Goal: Transaction & Acquisition: Obtain resource

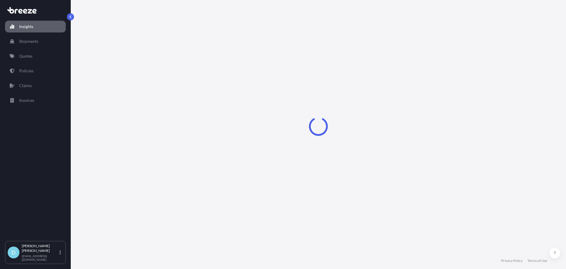
select select "2025"
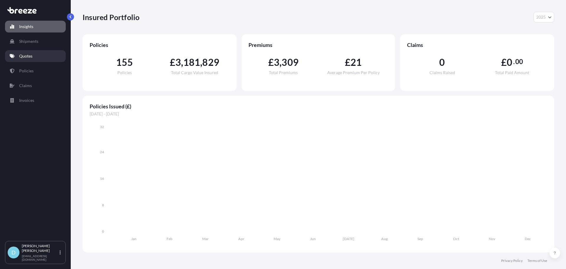
click at [39, 57] on link "Quotes" at bounding box center [35, 56] width 61 height 12
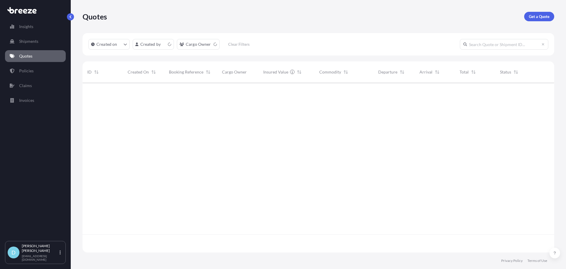
scroll to position [168, 467]
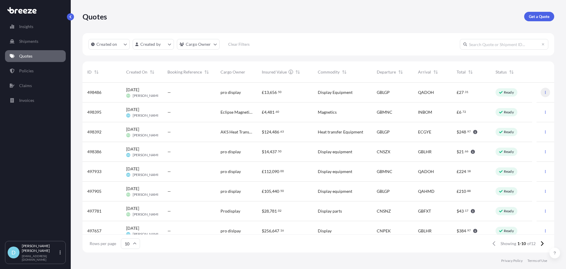
click at [543, 90] on button "button" at bounding box center [545, 92] width 9 height 9
click at [516, 102] on p "Duplicate quote" at bounding box center [517, 104] width 29 height 6
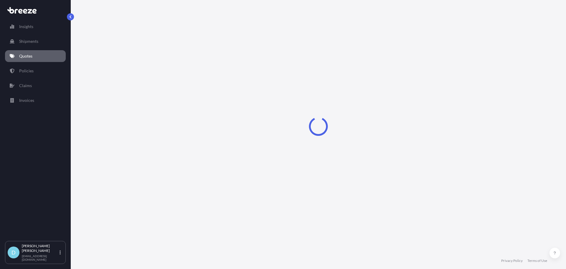
select select "Road"
select select "Sea"
select select "1"
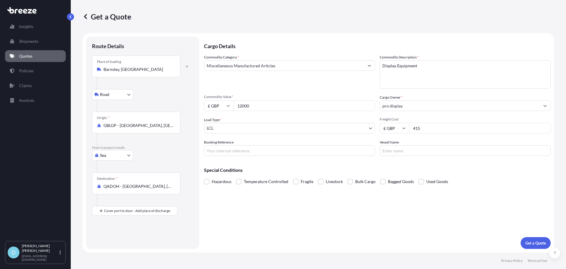
click at [115, 157] on body "Insights Shipments Quotes Policies Claims Invoices D [PERSON_NAME] [PERSON_NAME…" at bounding box center [283, 134] width 566 height 269
click at [111, 182] on div "Air" at bounding box center [112, 181] width 37 height 11
select select "Air"
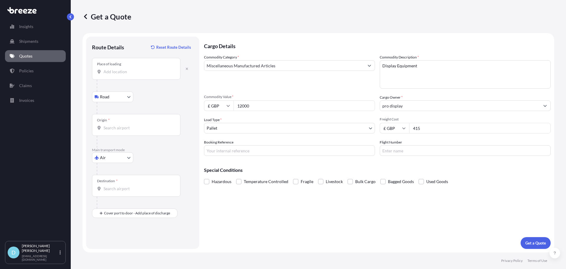
click at [148, 75] on div "Place of loading" at bounding box center [136, 69] width 88 height 22
click at [148, 75] on input "Place of loading" at bounding box center [138, 72] width 70 height 6
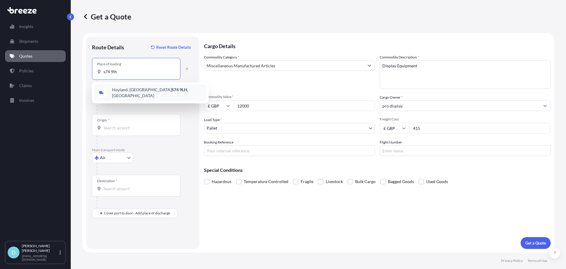
click at [146, 86] on div "[PERSON_NAME][STREET_ADDRESS][PERSON_NAME]" at bounding box center [150, 92] width 112 height 17
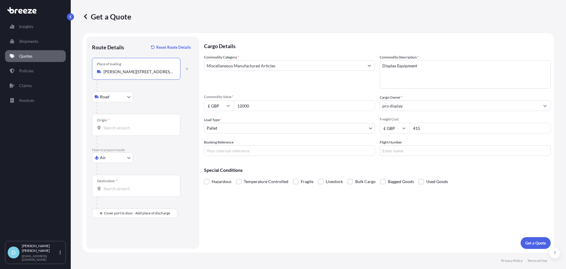
type input "[PERSON_NAME][STREET_ADDRESS][PERSON_NAME]"
click at [137, 128] on input "Origin *" at bounding box center [138, 128] width 70 height 6
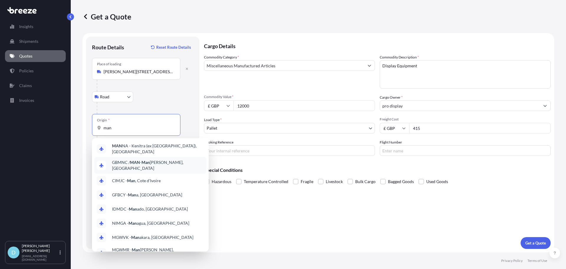
click at [128, 164] on div "GBMNC / MAN - Man [PERSON_NAME], [GEOGRAPHIC_DATA]" at bounding box center [150, 165] width 112 height 17
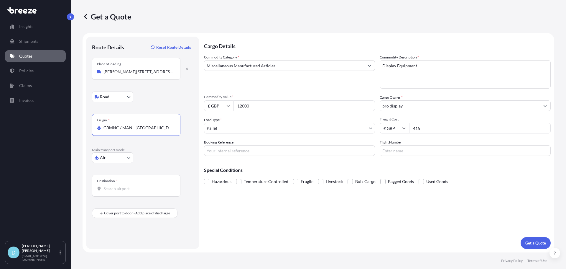
type input "GBMNC / MAN - [GEOGRAPHIC_DATA], [GEOGRAPHIC_DATA]"
click at [125, 188] on input "Destination *" at bounding box center [138, 188] width 70 height 6
click at [124, 211] on div "QA DOH - Doh a, [GEOGRAPHIC_DATA]" at bounding box center [150, 208] width 112 height 14
type input "QADOH - [GEOGRAPHIC_DATA], [GEOGRAPHIC_DATA]"
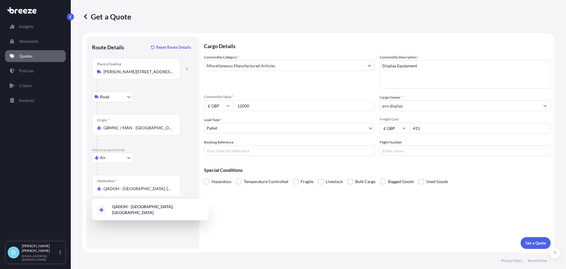
drag, startPoint x: 427, startPoint y: 131, endPoint x: 375, endPoint y: 133, distance: 52.5
click at [376, 133] on div "Commodity Category * Miscellaneous Manufactured Articles Commodity Description …" at bounding box center [377, 104] width 347 height 101
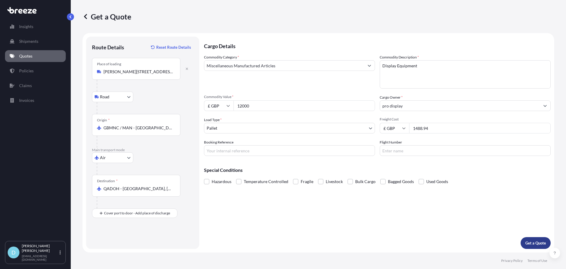
type input "1488.94"
click at [533, 241] on p "Get a Quote" at bounding box center [535, 243] width 21 height 6
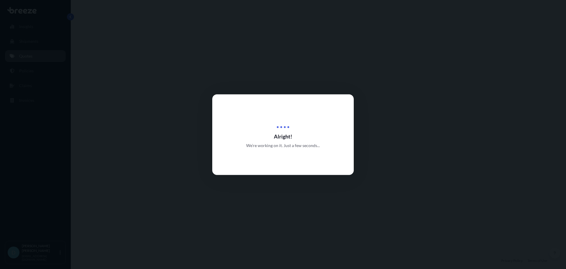
select select "Road"
select select "Air"
select select "1"
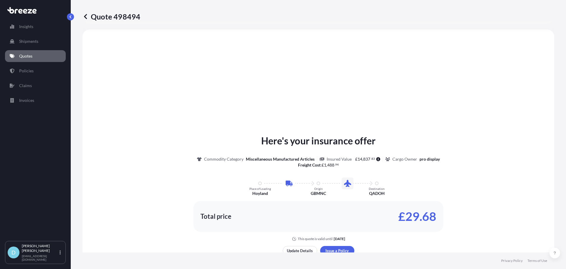
scroll to position [231, 0]
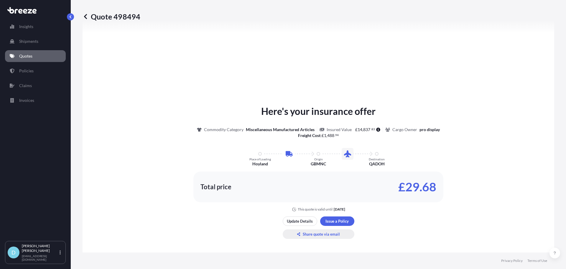
click at [307, 236] on p "Share quote via email" at bounding box center [321, 234] width 37 height 6
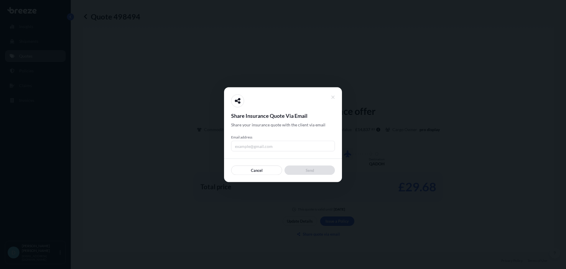
click at [291, 142] on input "Email address" at bounding box center [283, 145] width 104 height 11
type input "[PERSON_NAME][EMAIL_ADDRESS][DOMAIN_NAME]"
